Goal: Contribute content: Add original content to the website for others to see

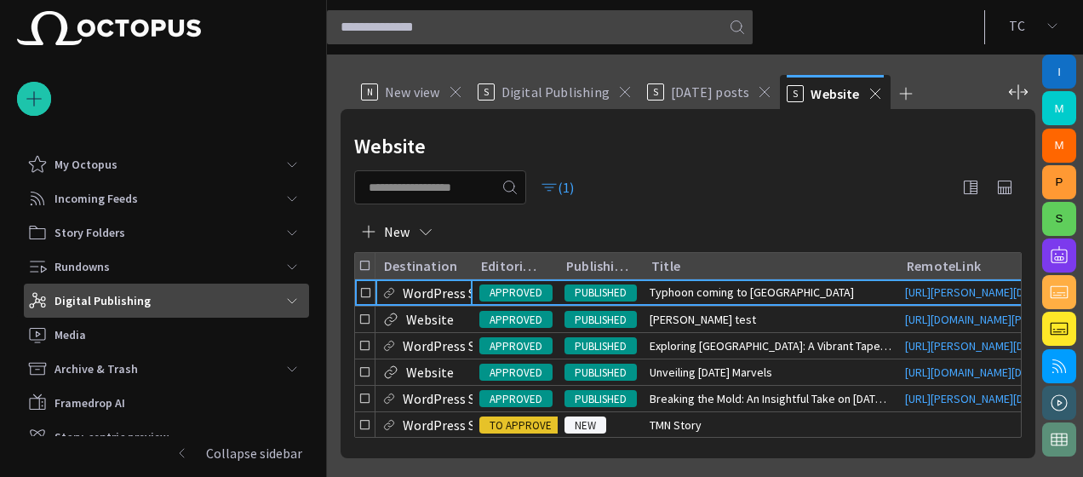
click at [285, 301] on span "main menu" at bounding box center [292, 301] width 14 height 14
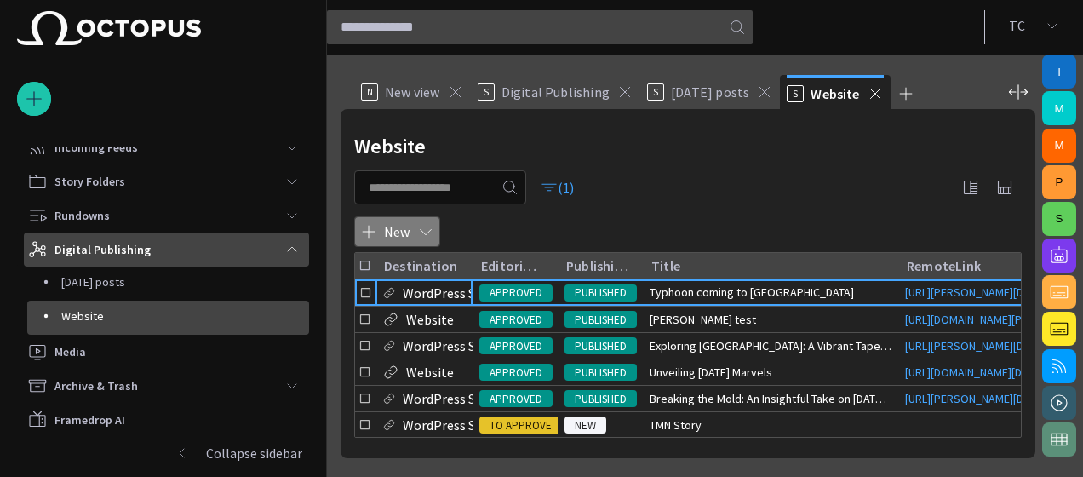
click at [430, 233] on span "button" at bounding box center [425, 231] width 17 height 17
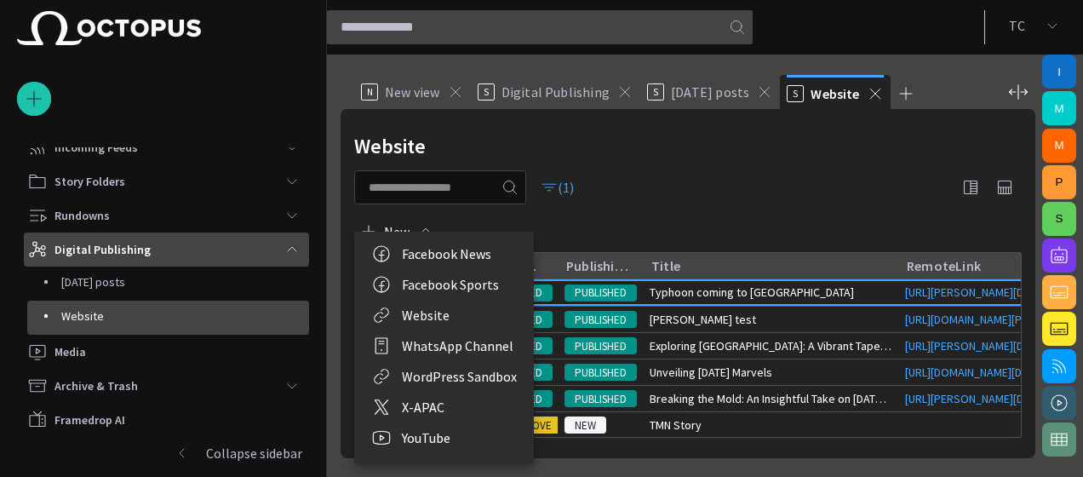
click at [475, 380] on li "WordPress Sandbox" at bounding box center [444, 376] width 180 height 31
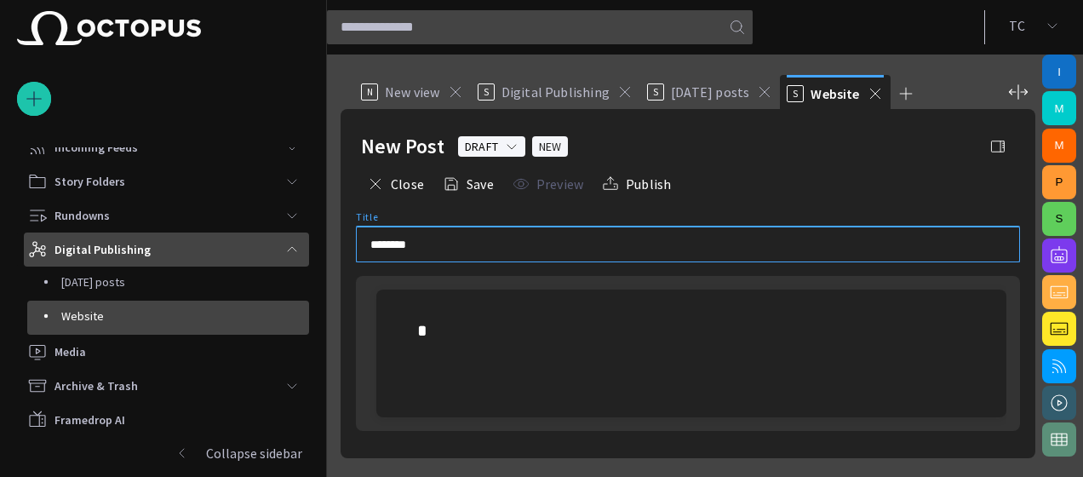
click at [421, 242] on input "********" at bounding box center [687, 244] width 635 height 17
type input "*"
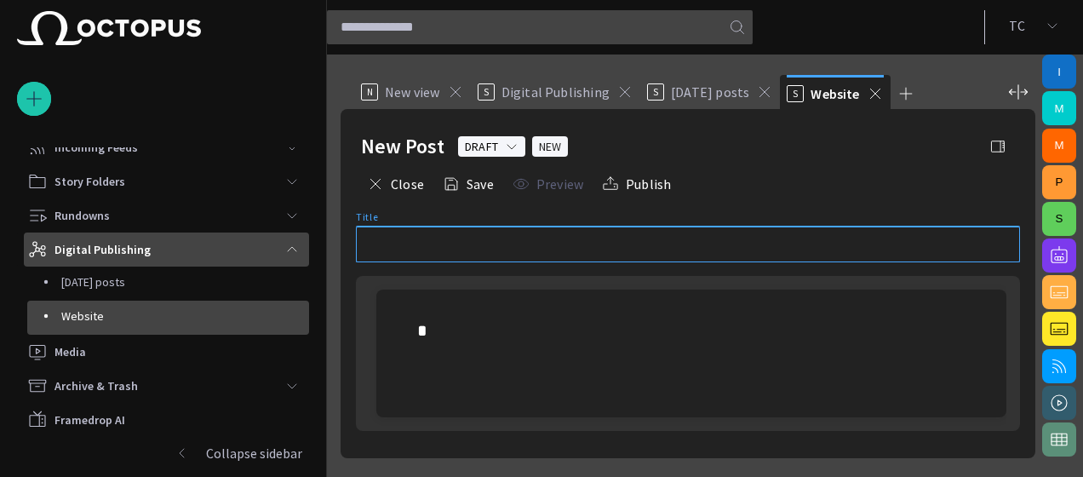
type input "*"
type input "**********"
click at [444, 329] on div at bounding box center [691, 330] width 548 height 27
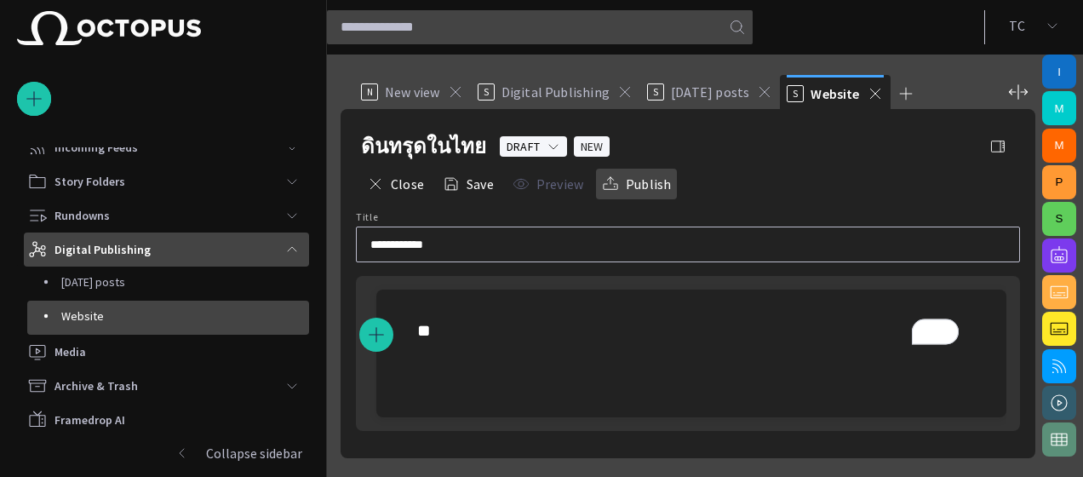
click at [661, 189] on button "Publish" at bounding box center [636, 184] width 81 height 31
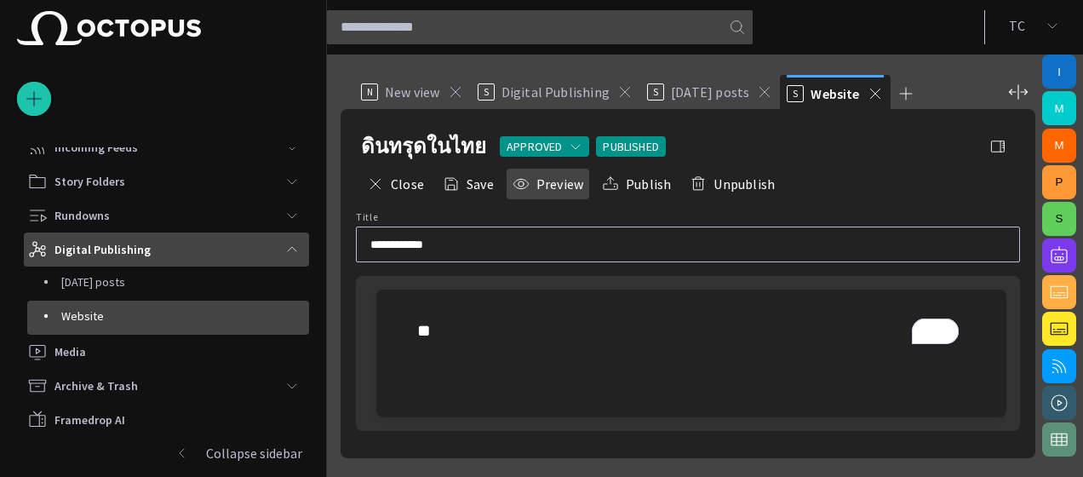
click at [540, 182] on button "Preview" at bounding box center [548, 184] width 83 height 31
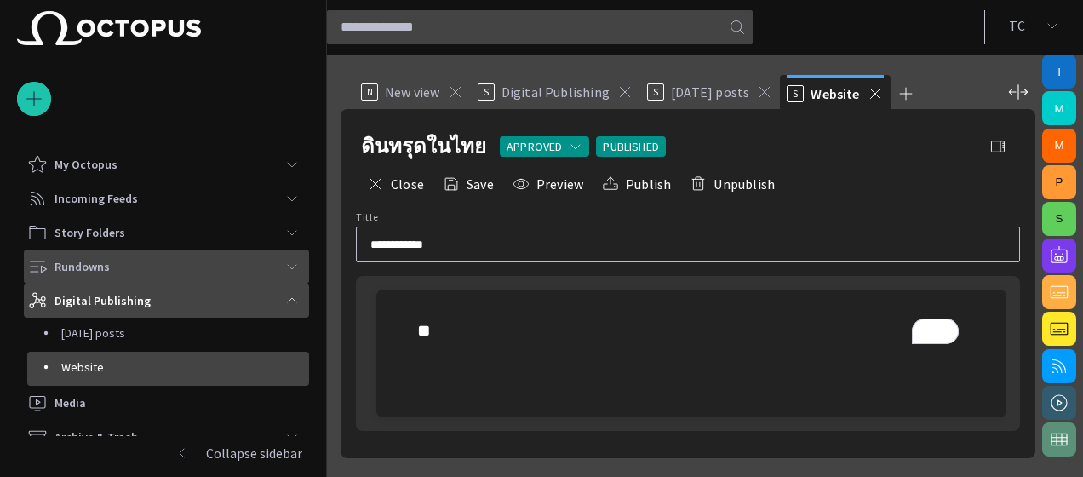
click at [275, 265] on div "main menu" at bounding box center [292, 266] width 34 height 34
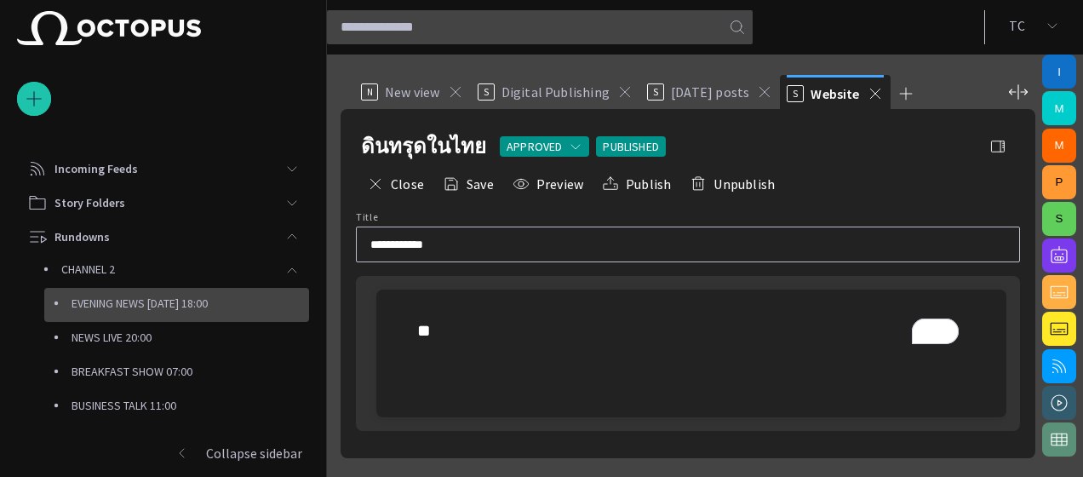
scroll to position [31, 0]
click at [200, 303] on p "EVENING NEWS [DATE] 18:00" at bounding box center [191, 302] width 238 height 17
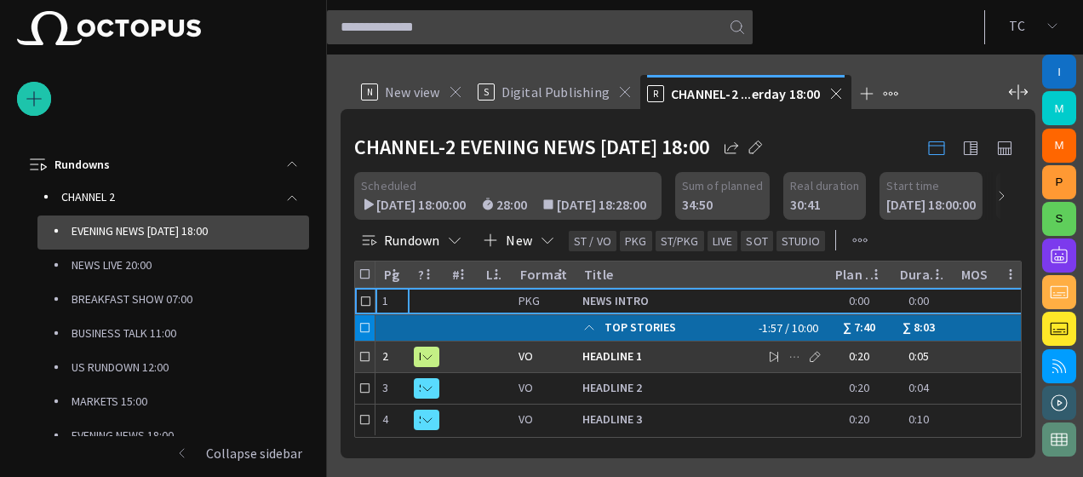
scroll to position [0, 0]
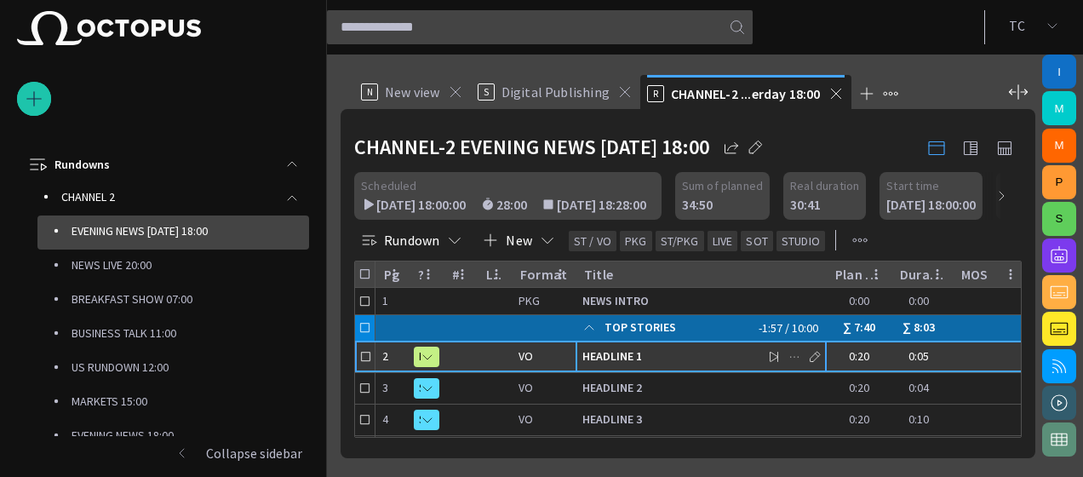
click at [671, 357] on span "HEADLINE 1" at bounding box center [701, 356] width 238 height 16
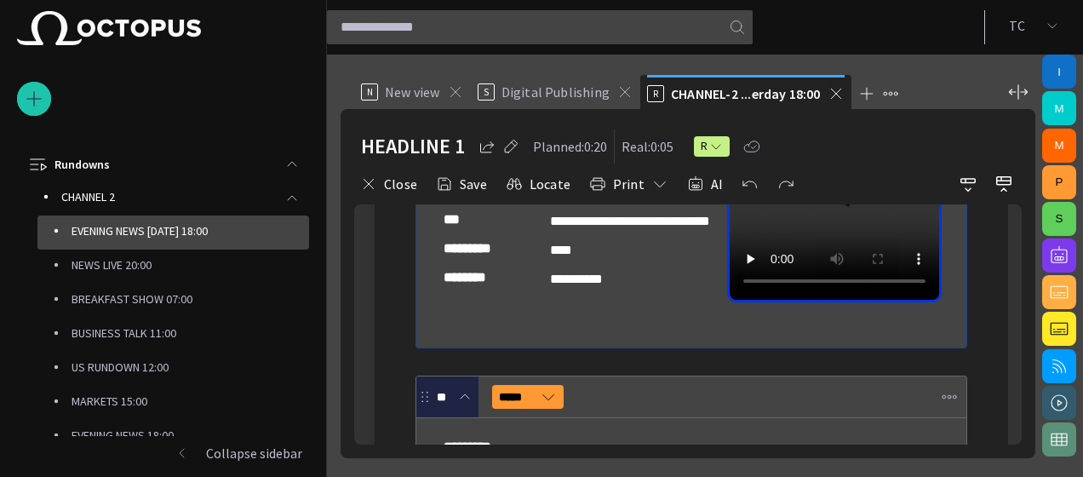
scroll to position [177, 0]
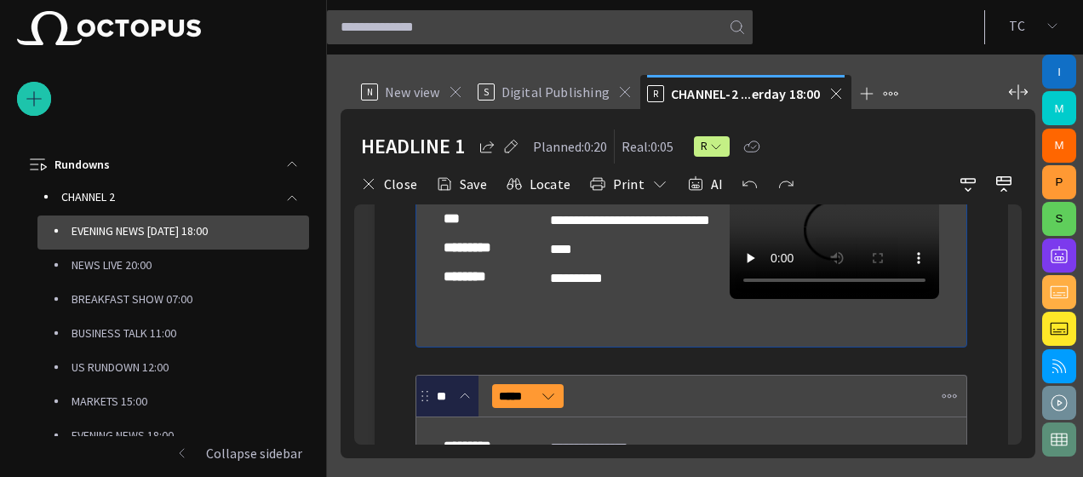
click at [1049, 407] on span "button" at bounding box center [1059, 402] width 20 height 20
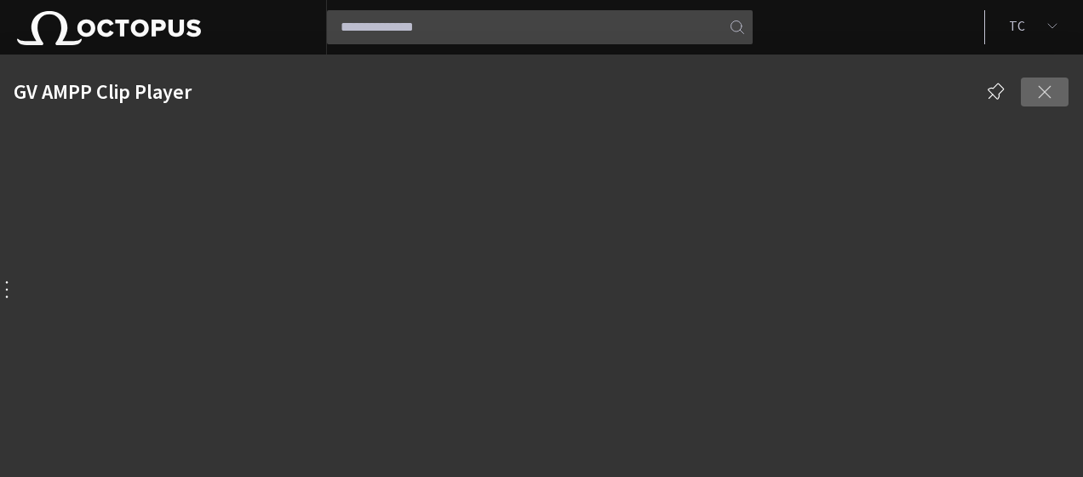
click at [1038, 89] on span "button" at bounding box center [1044, 92] width 20 height 20
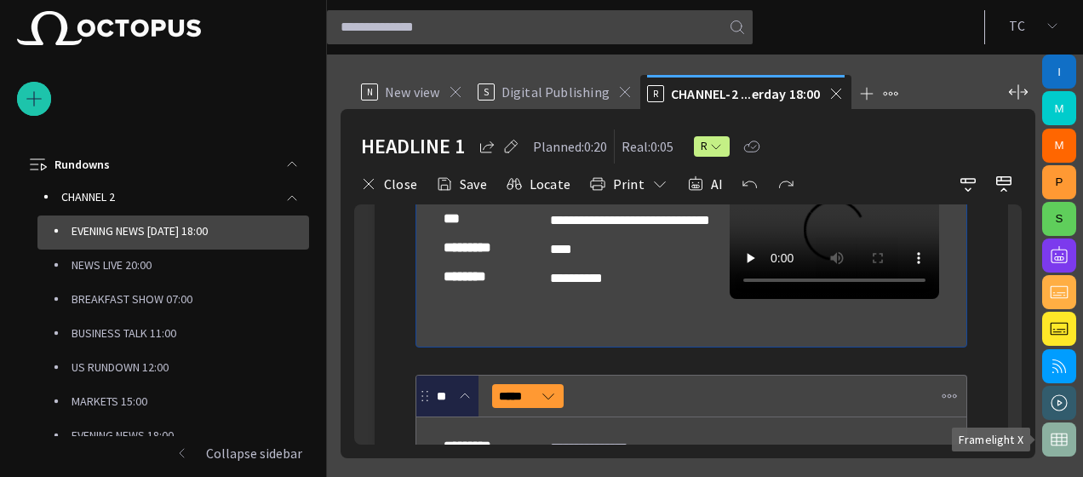
click at [1064, 438] on span "button" at bounding box center [1059, 439] width 20 height 20
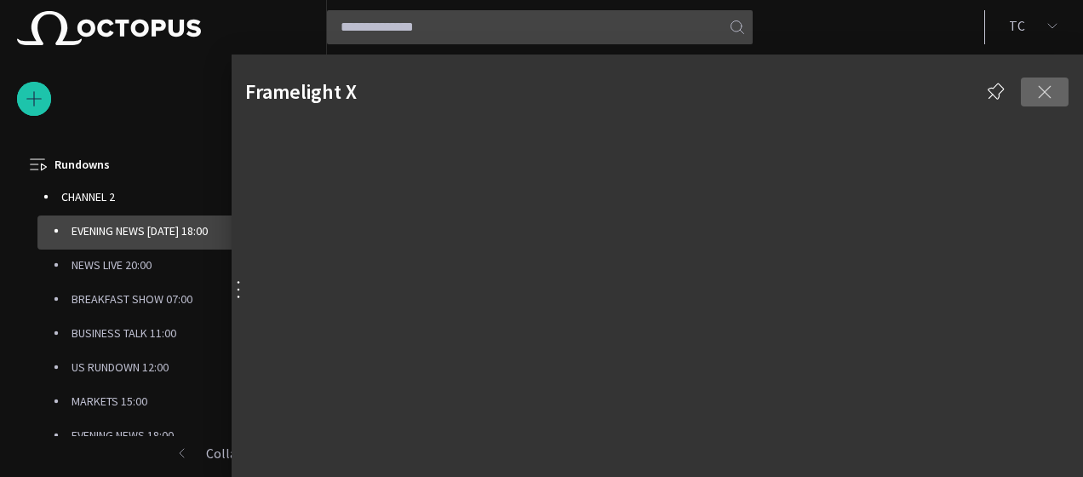
click at [1040, 97] on span "button" at bounding box center [1044, 92] width 20 height 20
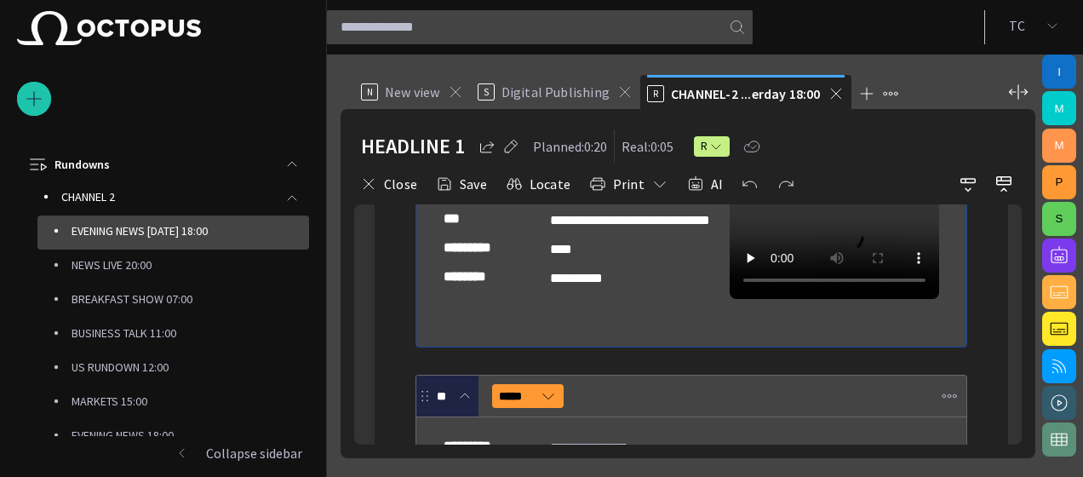
click at [1059, 152] on button "M" at bounding box center [1059, 146] width 34 height 34
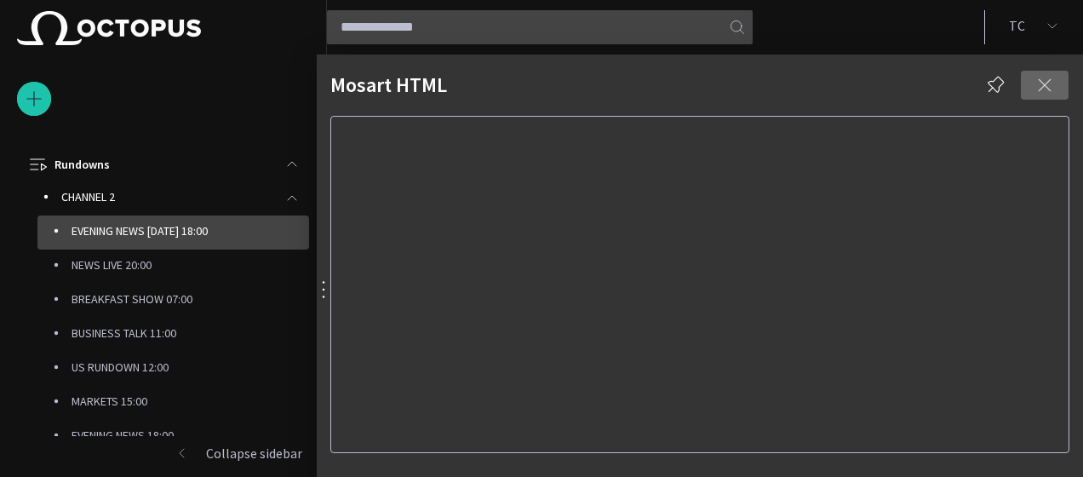
click at [1038, 95] on span "button" at bounding box center [1044, 85] width 20 height 20
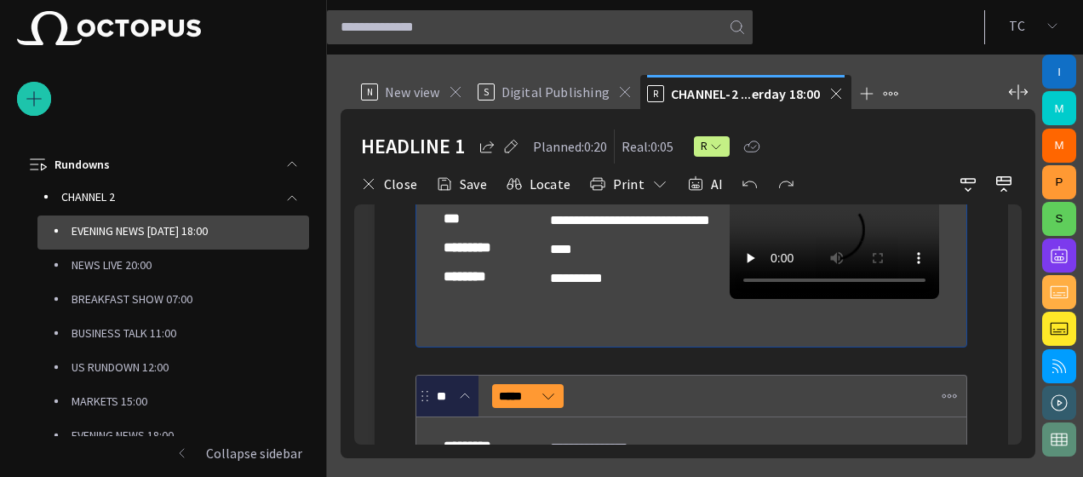
scroll to position [333, 0]
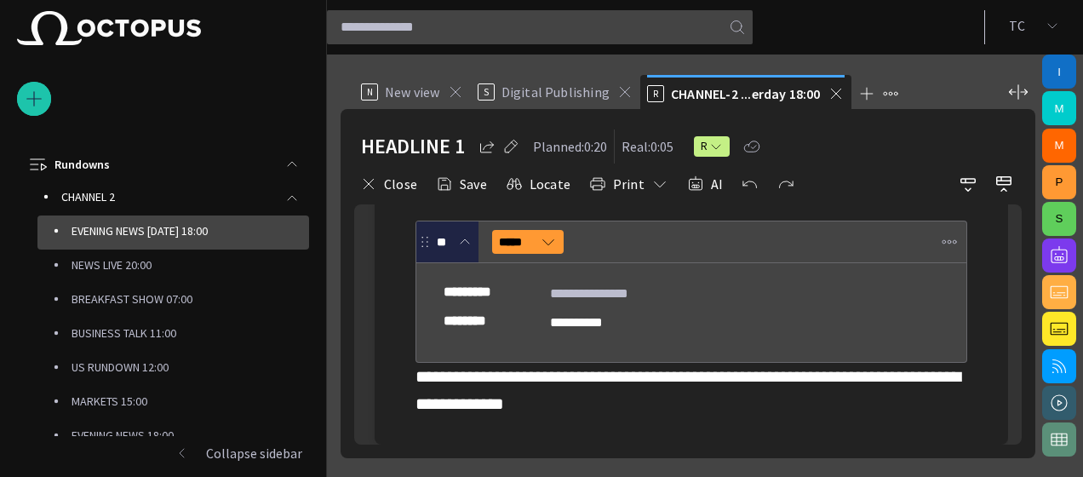
click at [741, 411] on div "**********" at bounding box center [691, 305] width 552 height 224
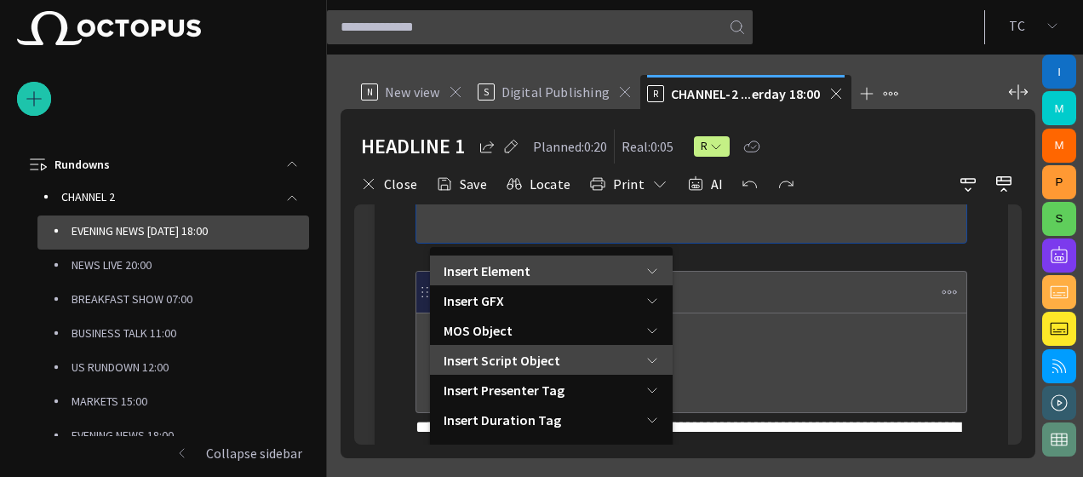
scroll to position [279, 0]
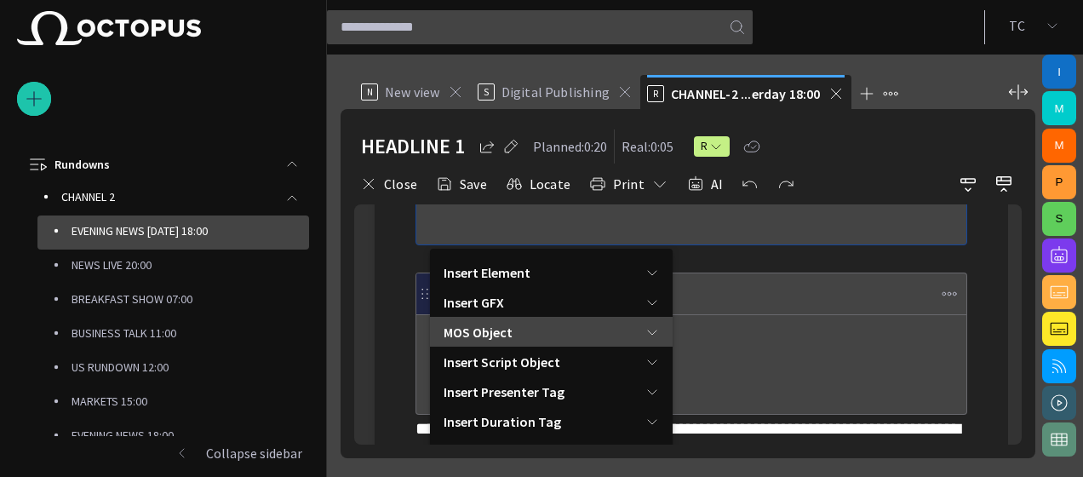
click at [601, 325] on span "MOS Object" at bounding box center [545, 332] width 202 height 20
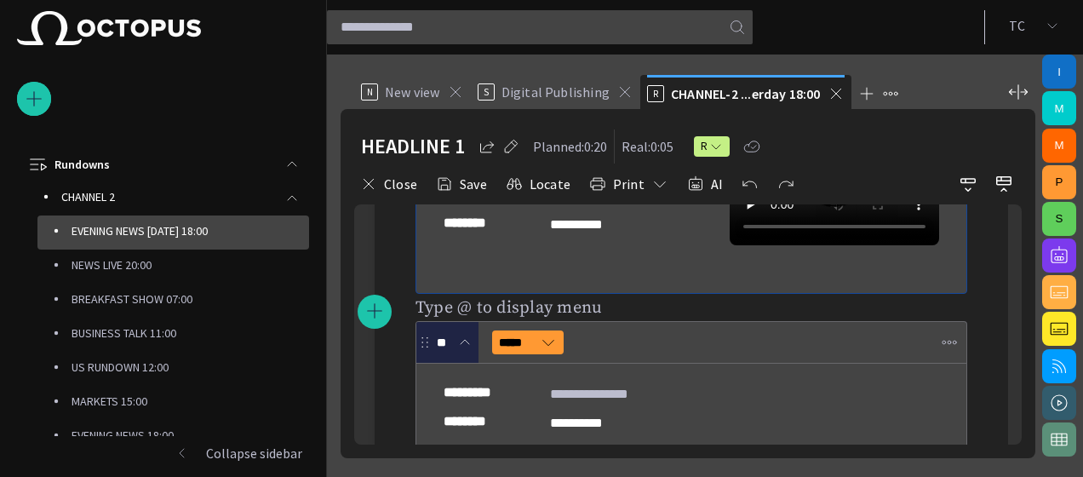
scroll to position [361, 0]
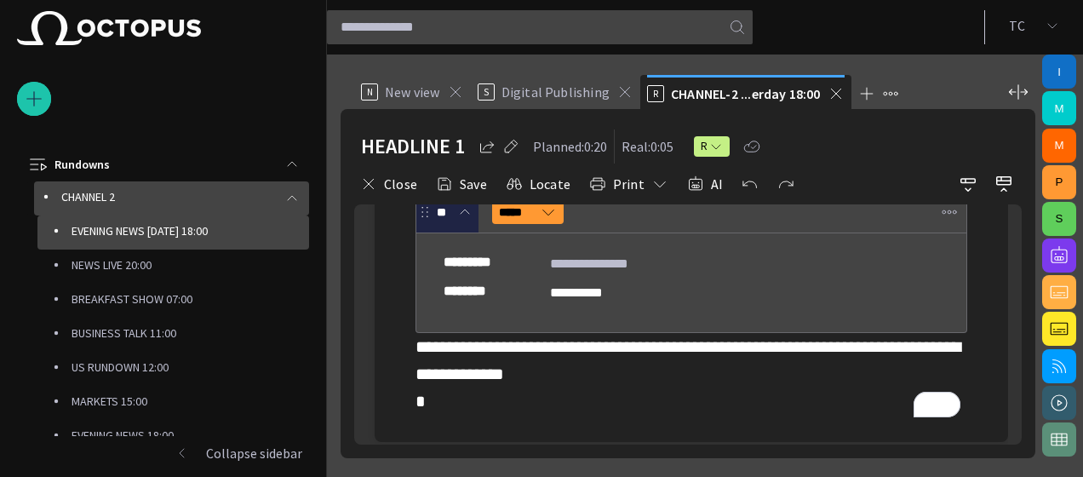
click at [292, 192] on span "main menu" at bounding box center [292, 199] width 14 height 14
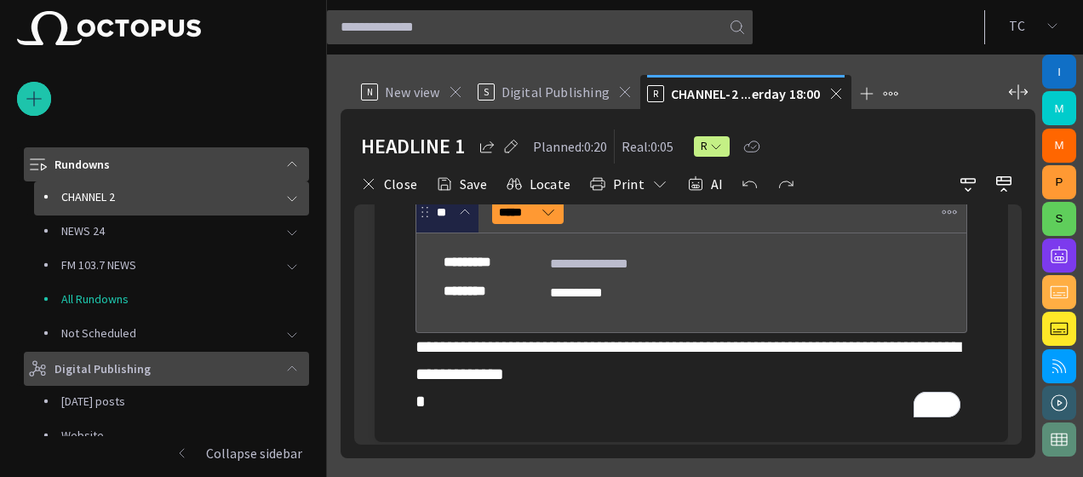
click at [292, 172] on div "main menu" at bounding box center [292, 164] width 34 height 34
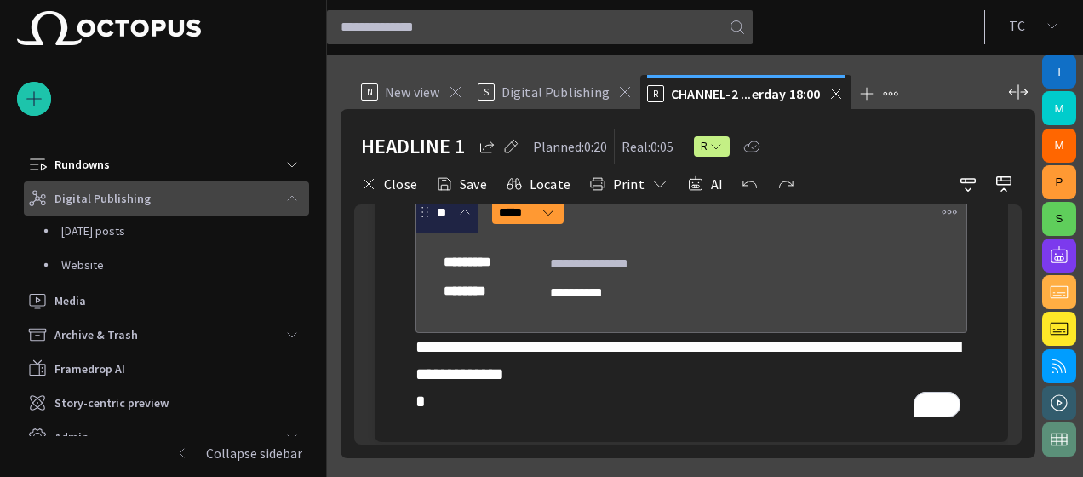
click at [291, 200] on span "main menu" at bounding box center [292, 199] width 14 height 14
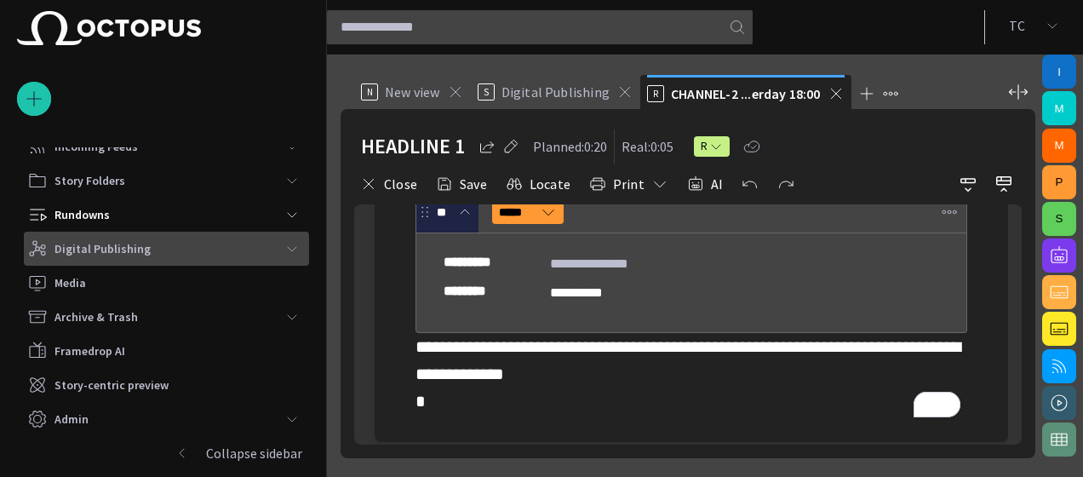
scroll to position [51, 0]
